Goal: Task Accomplishment & Management: Use online tool/utility

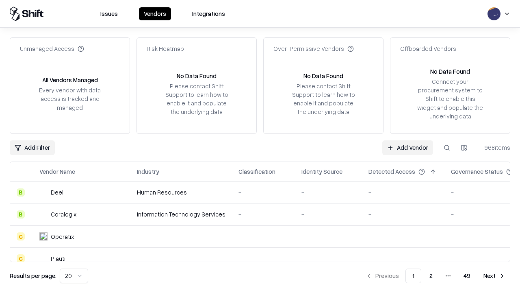
click at [408, 147] on link "Add Vendor" at bounding box center [407, 147] width 51 height 15
